Goal: Task Accomplishment & Management: Complete application form

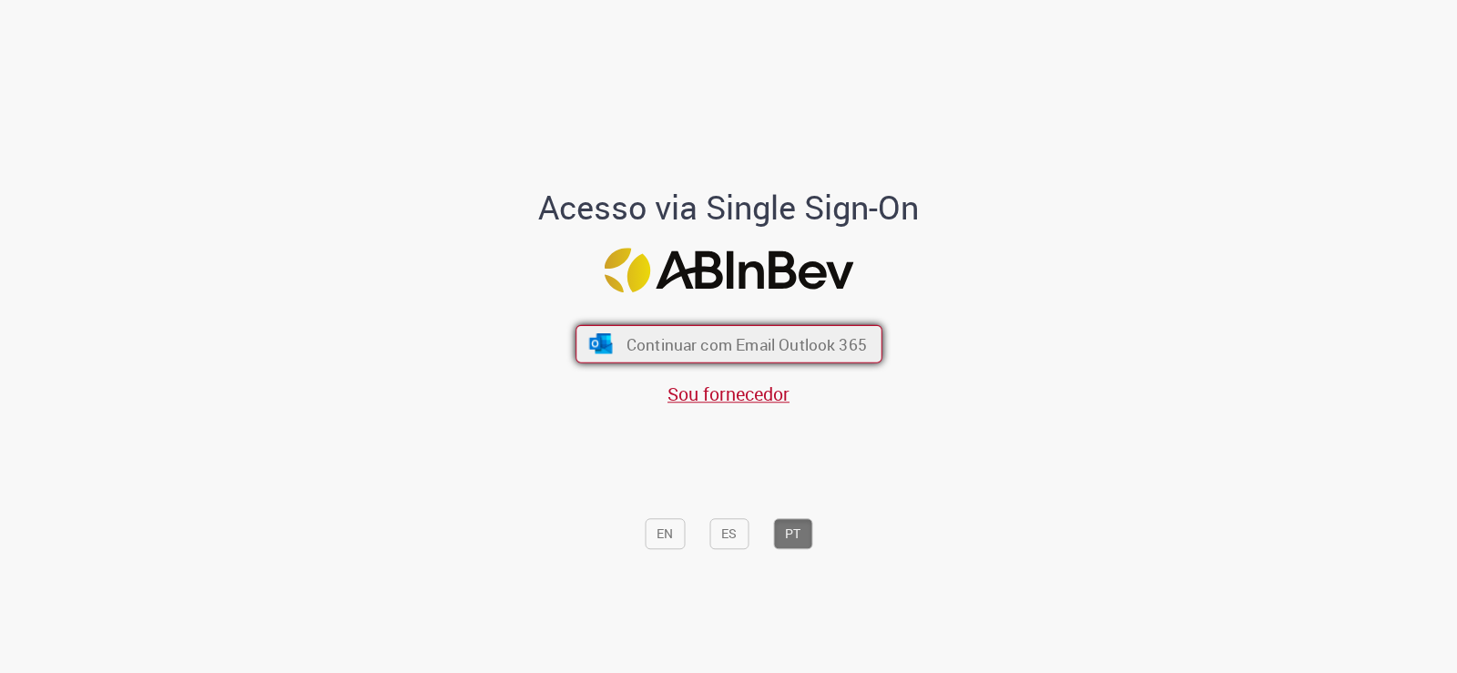
click at [645, 344] on span "Continuar com Email Outlook 365" at bounding box center [746, 343] width 240 height 21
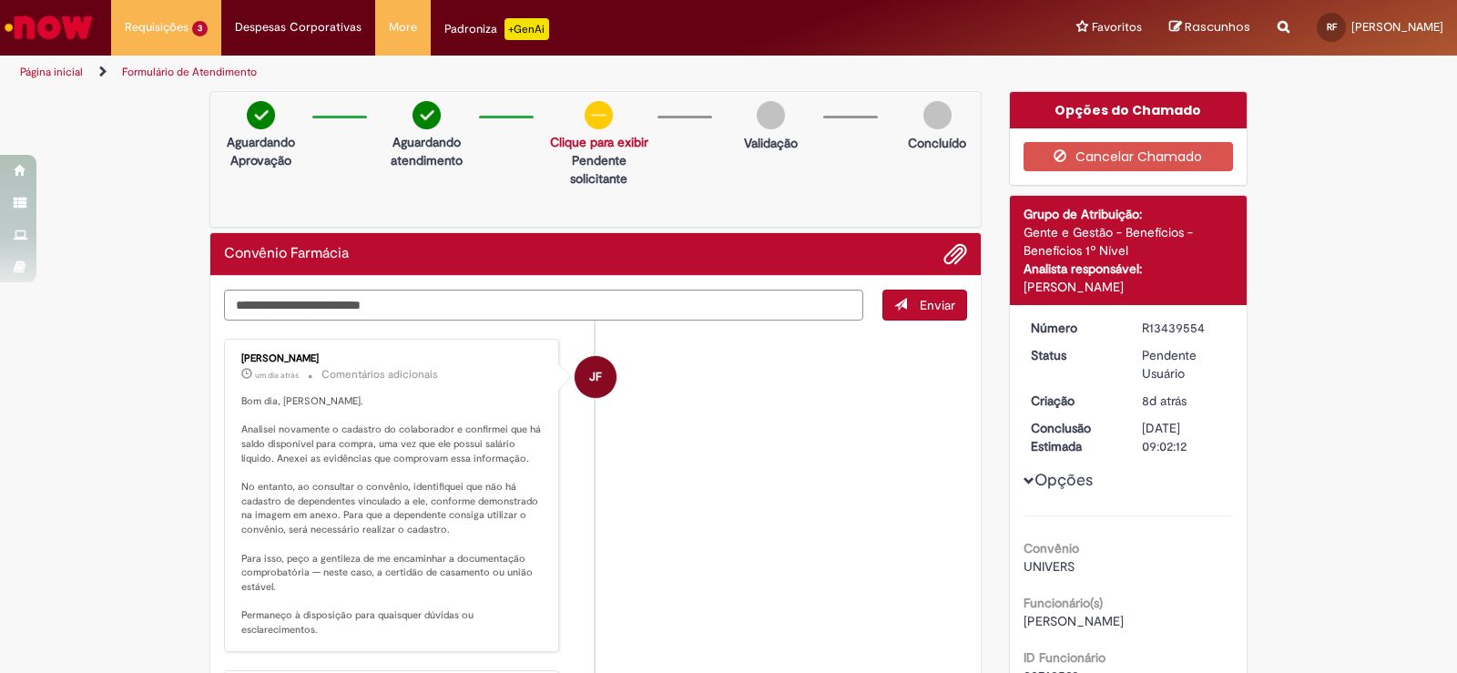
click at [490, 266] on div "Convênio Farmácia" at bounding box center [595, 254] width 770 height 43
click at [616, 299] on textarea "Digite sua mensagem aqui..." at bounding box center [543, 305] width 639 height 31
type textarea "*"
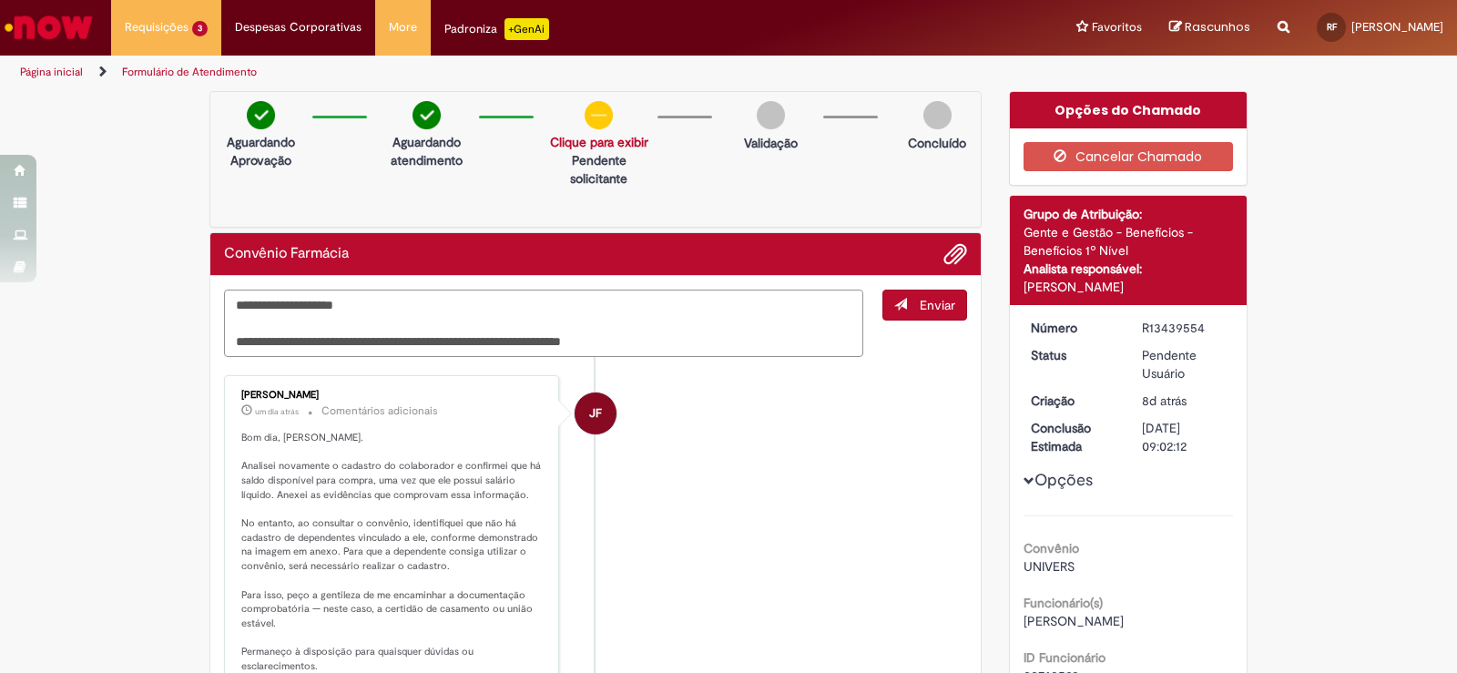
type textarea "**********"
click at [952, 239] on div "Convênio Farmácia" at bounding box center [595, 254] width 770 height 43
click at [950, 246] on span "Adicionar anexos" at bounding box center [955, 255] width 22 height 22
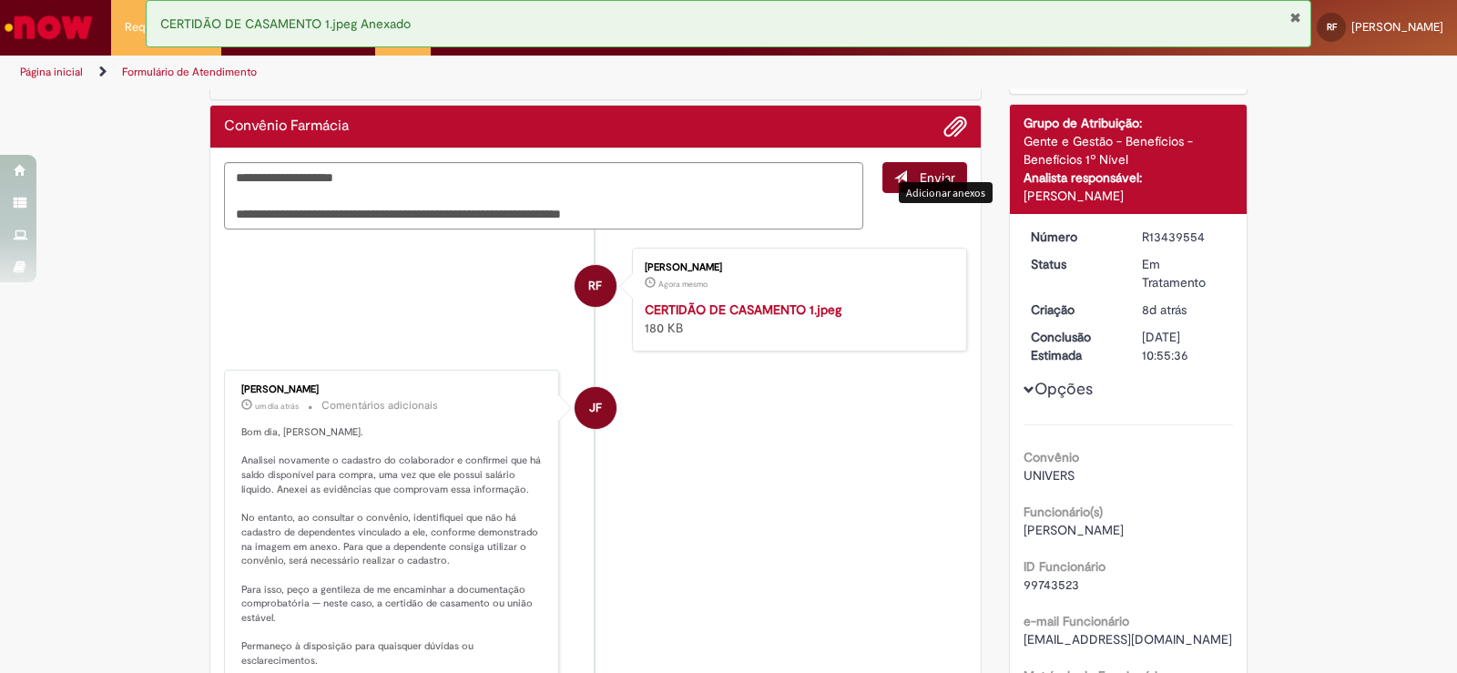
click at [916, 218] on span "Enviar" at bounding box center [925, 195] width 84 height 67
click at [926, 181] on span "Enviar" at bounding box center [938, 177] width 36 height 16
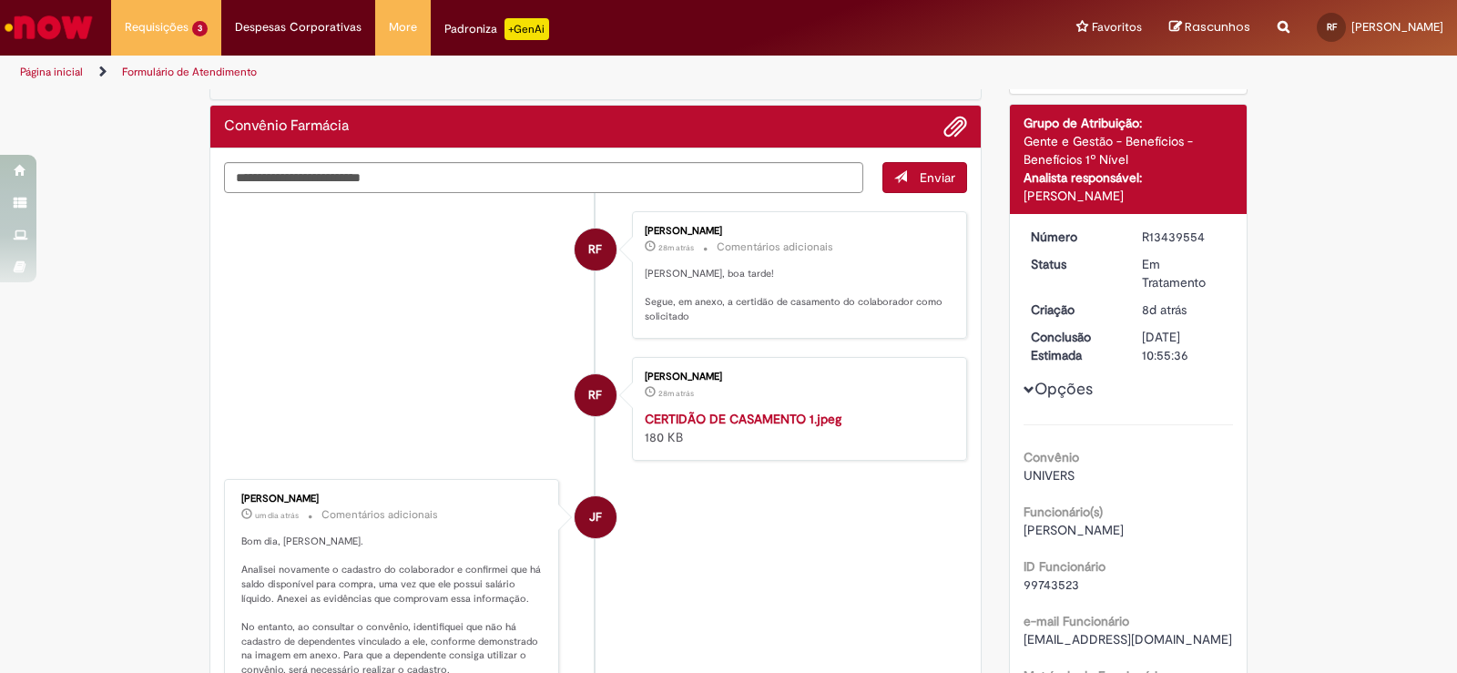
scroll to position [273, 0]
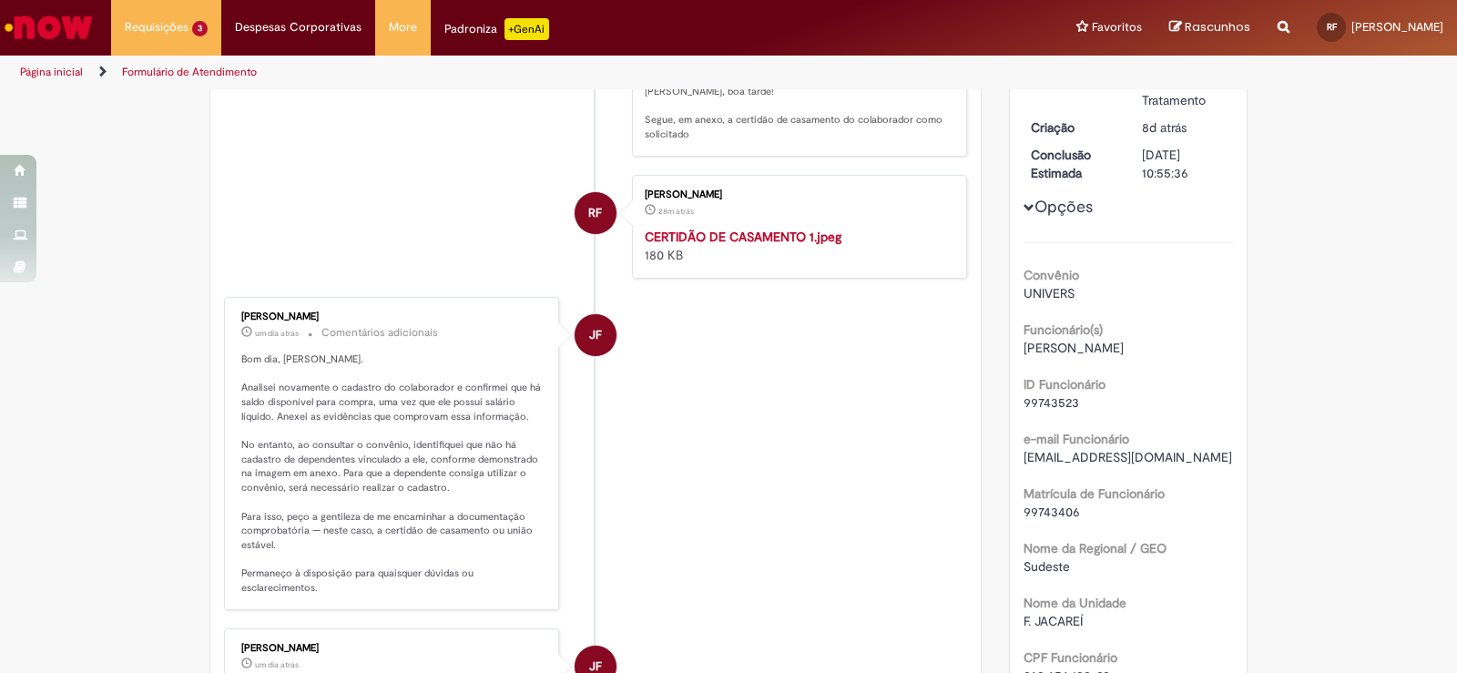
drag, startPoint x: 1018, startPoint y: 348, endPoint x: 1184, endPoint y: 356, distance: 165.9
click at [1184, 356] on div "[PERSON_NAME]" at bounding box center [1128, 348] width 210 height 18
copy span "[PERSON_NAME]"
